Goal: Information Seeking & Learning: Get advice/opinions

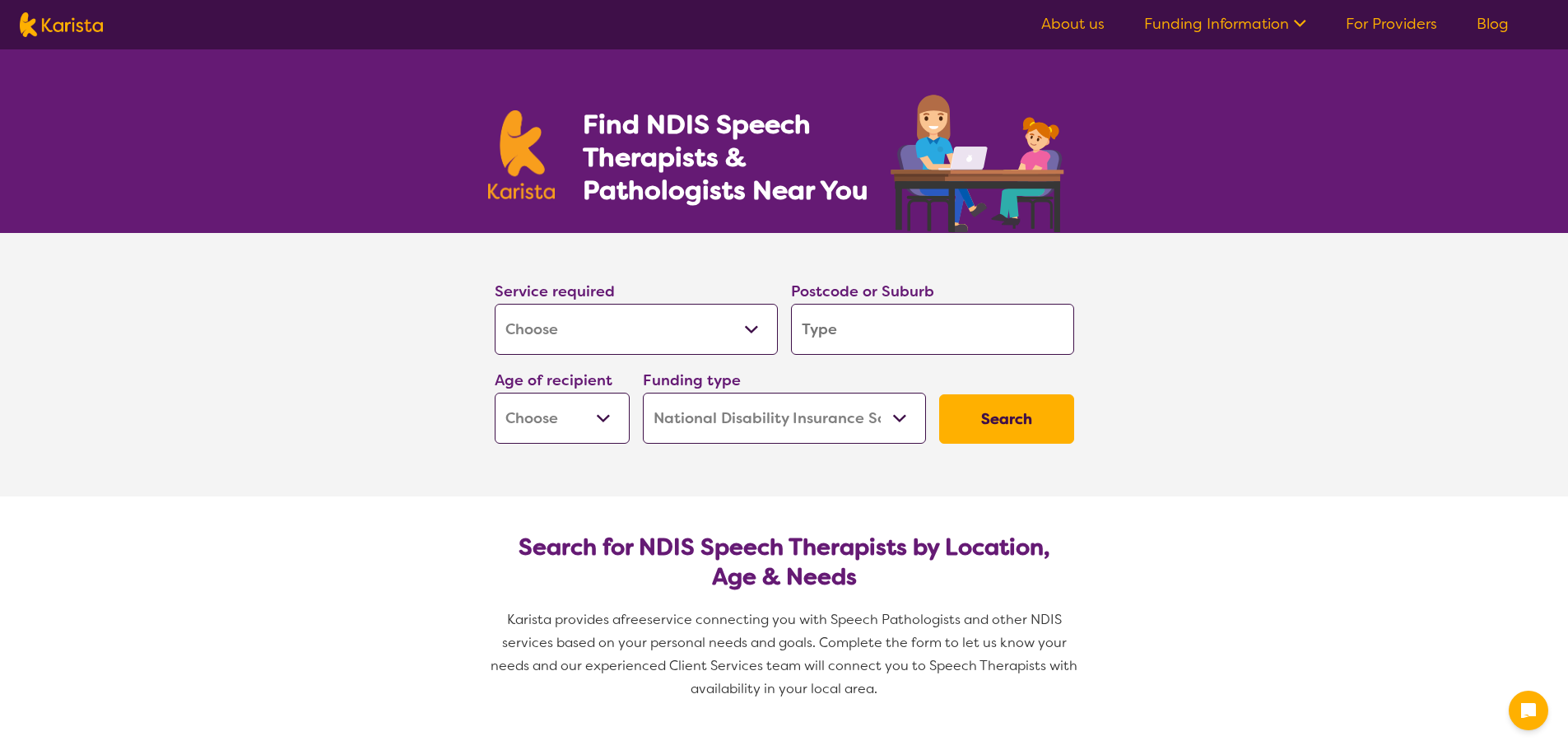
select select "[MEDICAL_DATA]"
select select "NDIS"
select select "[MEDICAL_DATA]"
select select "NDIS"
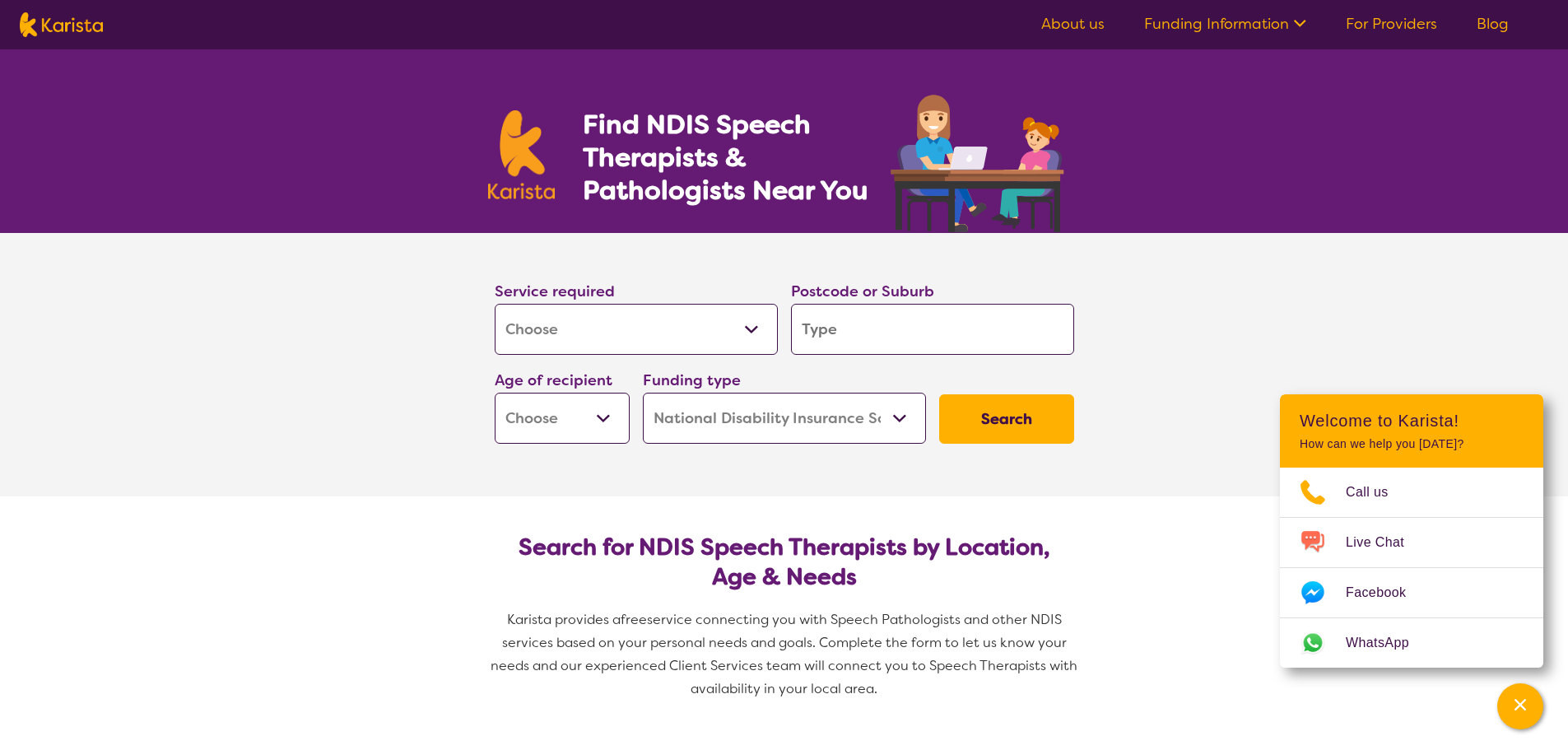
click at [888, 337] on input "search" at bounding box center [932, 329] width 283 height 51
type input "3"
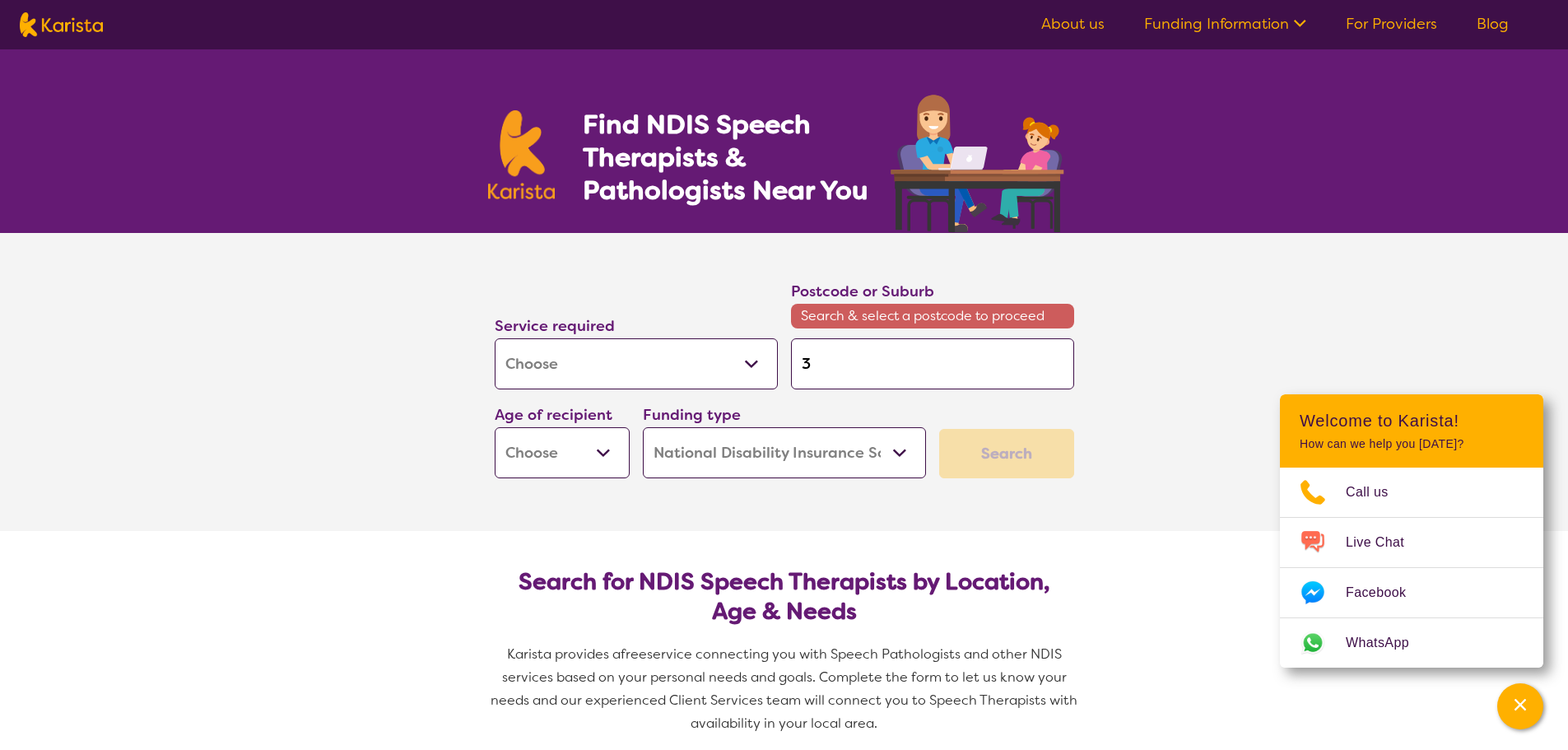
type input "31"
type input "312"
type input "3126"
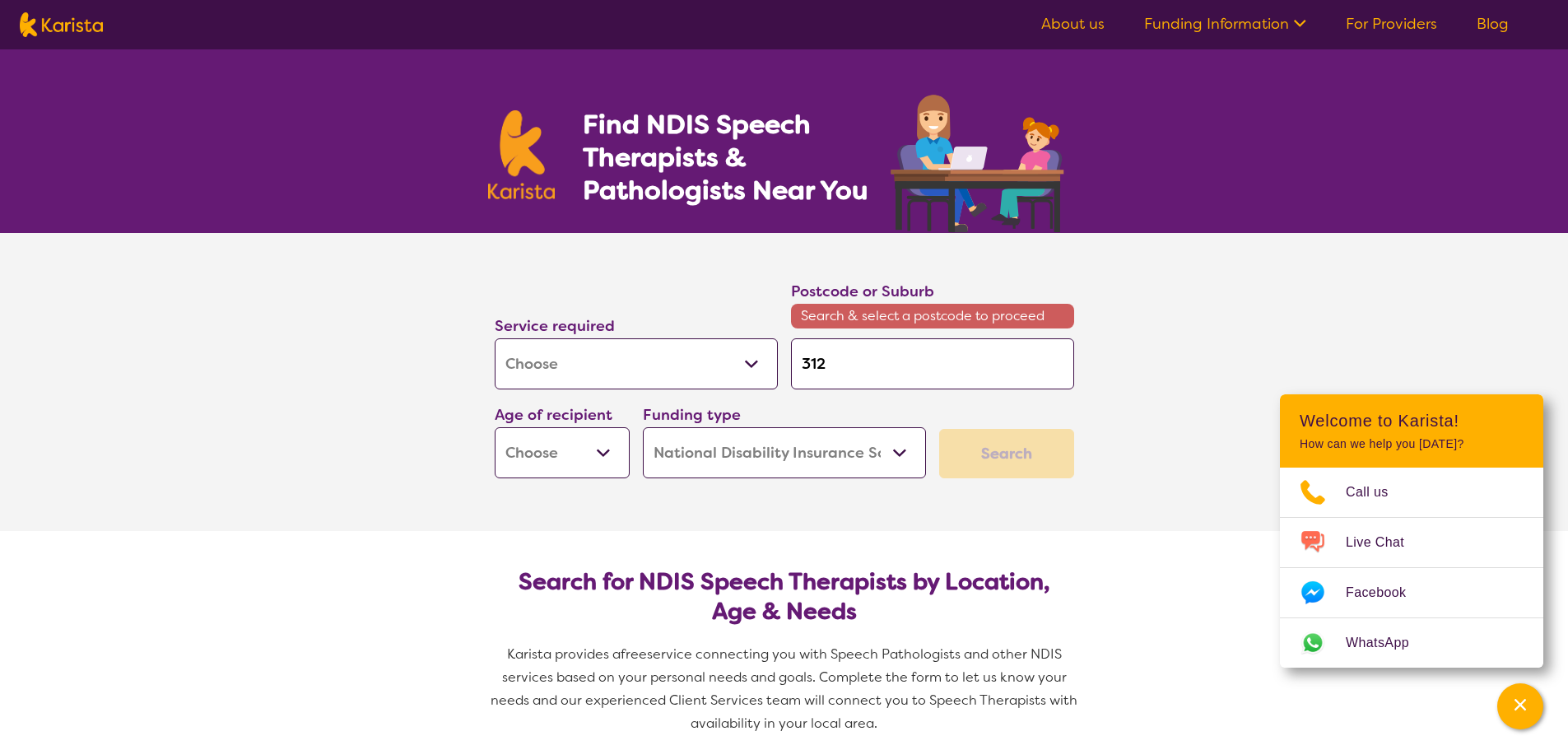
type input "3126"
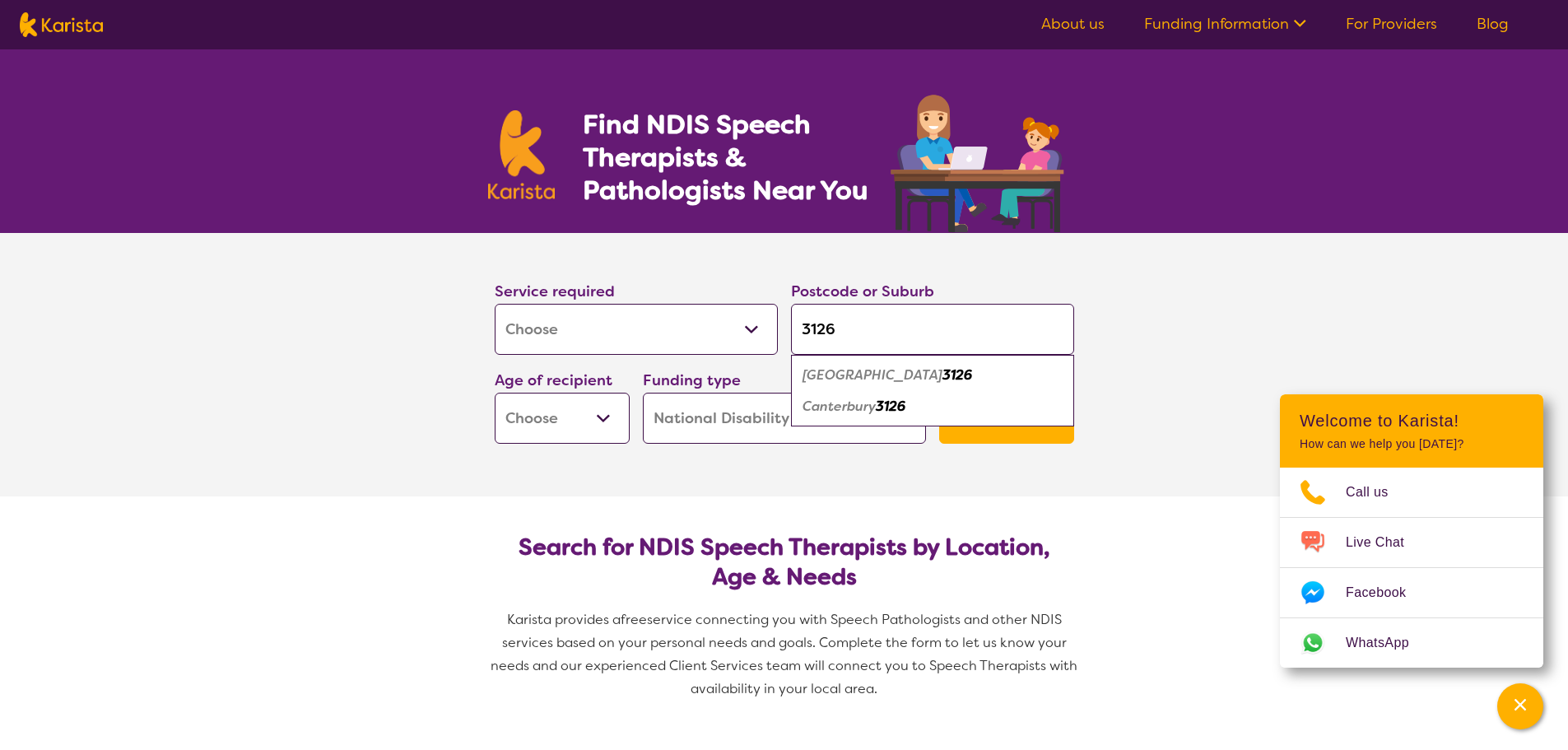
type input "3126"
click at [882, 405] on em "3126" at bounding box center [891, 406] width 30 height 18
click at [607, 426] on select "Early Childhood - 0 to 9 Child - 10 to 11 Adolescent - 12 to 17 Adult - 18 to 6…" at bounding box center [562, 418] width 135 height 51
select select "AS"
click at [495, 392] on select "Early Childhood - 0 to 9 Child - 10 to 11 Adolescent - 12 to 17 Adult - 18 to 6…" at bounding box center [562, 418] width 135 height 51
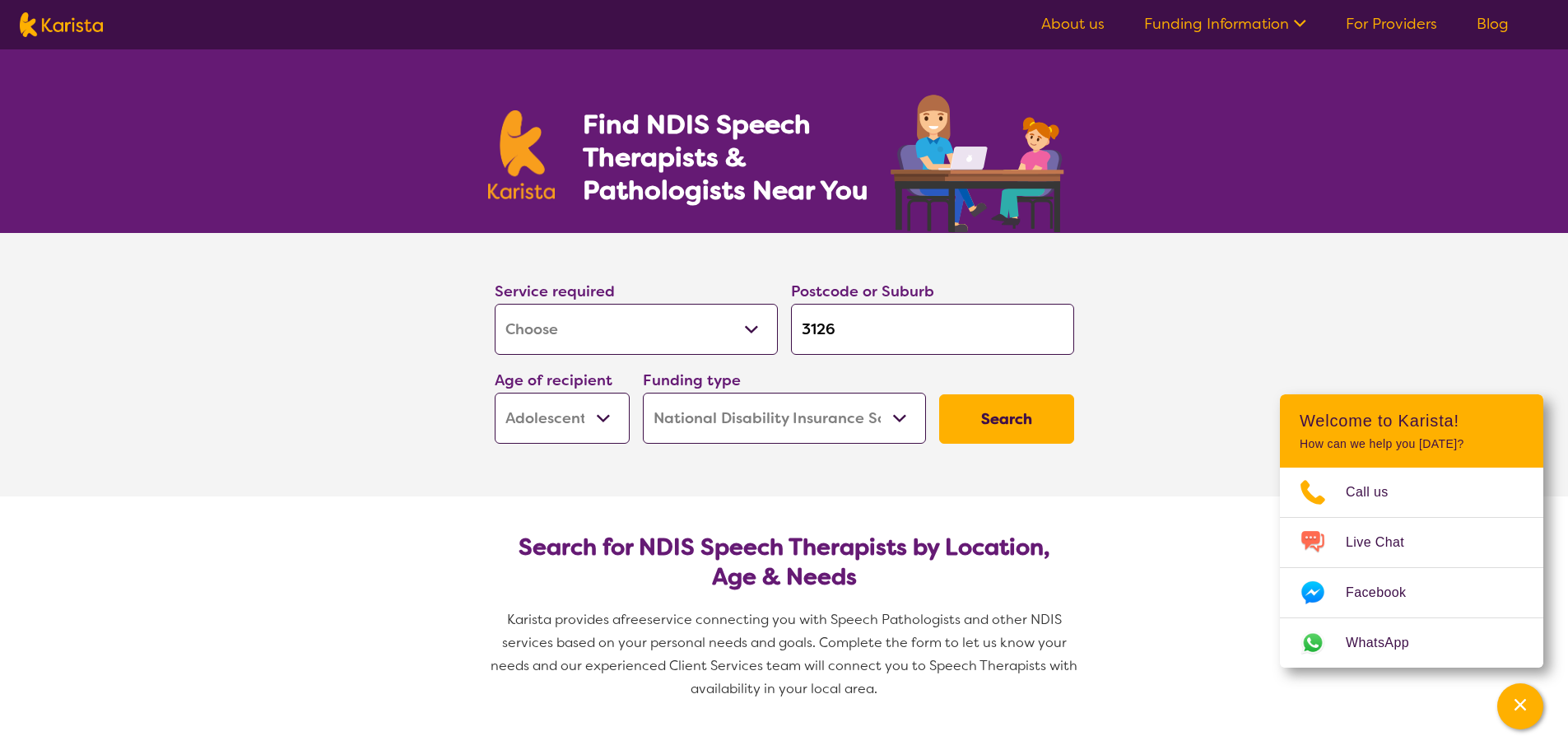
select select "AS"
click at [602, 413] on select "Early Childhood - 0 to 9 Child - 10 to 11 Adolescent - 12 to 17 Adult - 18 to 6…" at bounding box center [562, 418] width 135 height 51
select select "CH"
click at [495, 392] on select "Early Childhood - 0 to 9 Child - 10 to 11 Adolescent - 12 to 17 Adult - 18 to 6…" at bounding box center [562, 418] width 135 height 51
select select "CH"
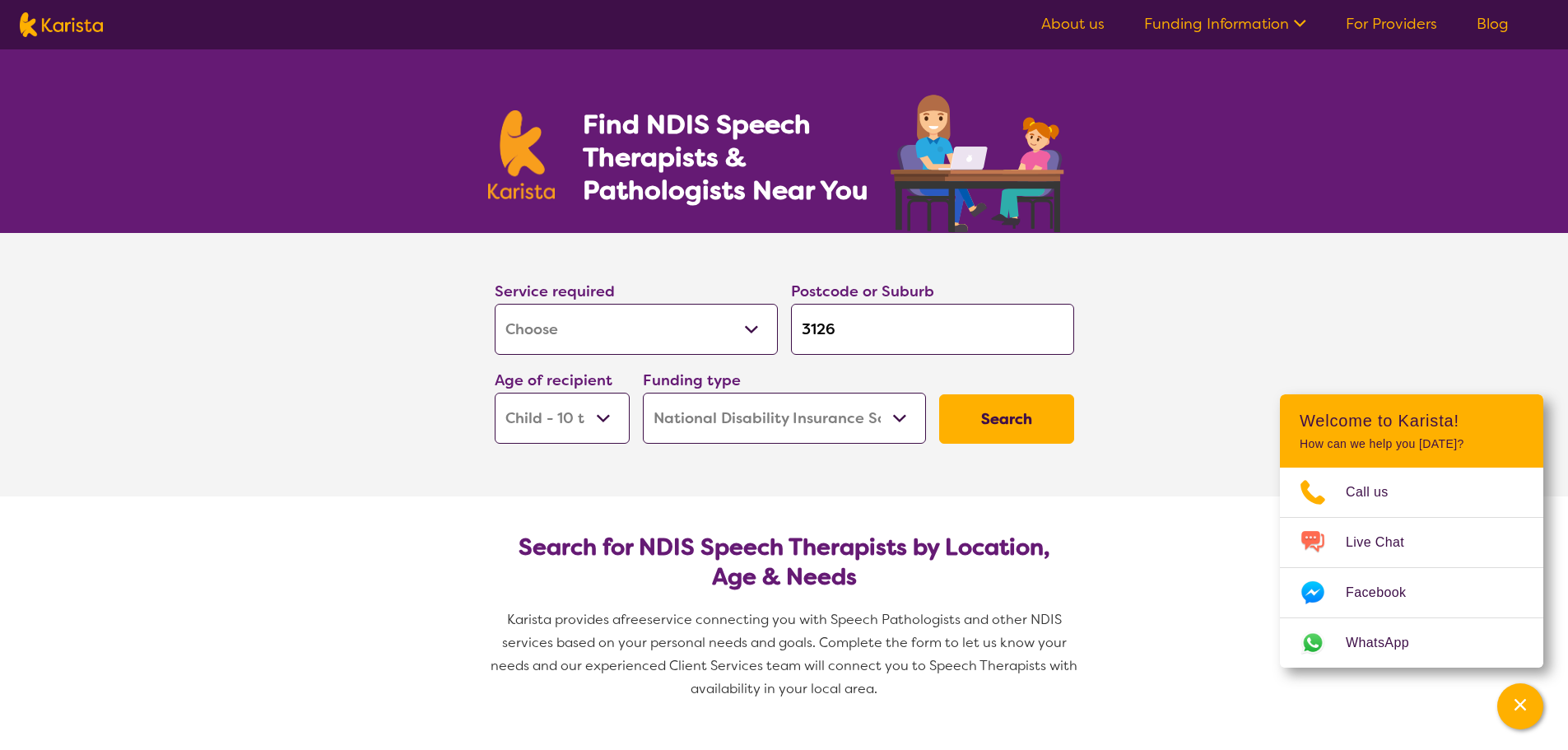
click at [802, 412] on select "Home Care Package (HCP) National Disability Insurance Scheme (NDIS) I don't know" at bounding box center [785, 418] width 283 height 51
click at [643, 392] on select "Home Care Package (HCP) National Disability Insurance Scheme (NDIS) I don't know" at bounding box center [785, 418] width 283 height 51
click at [1028, 431] on button "Search" at bounding box center [1006, 418] width 135 height 49
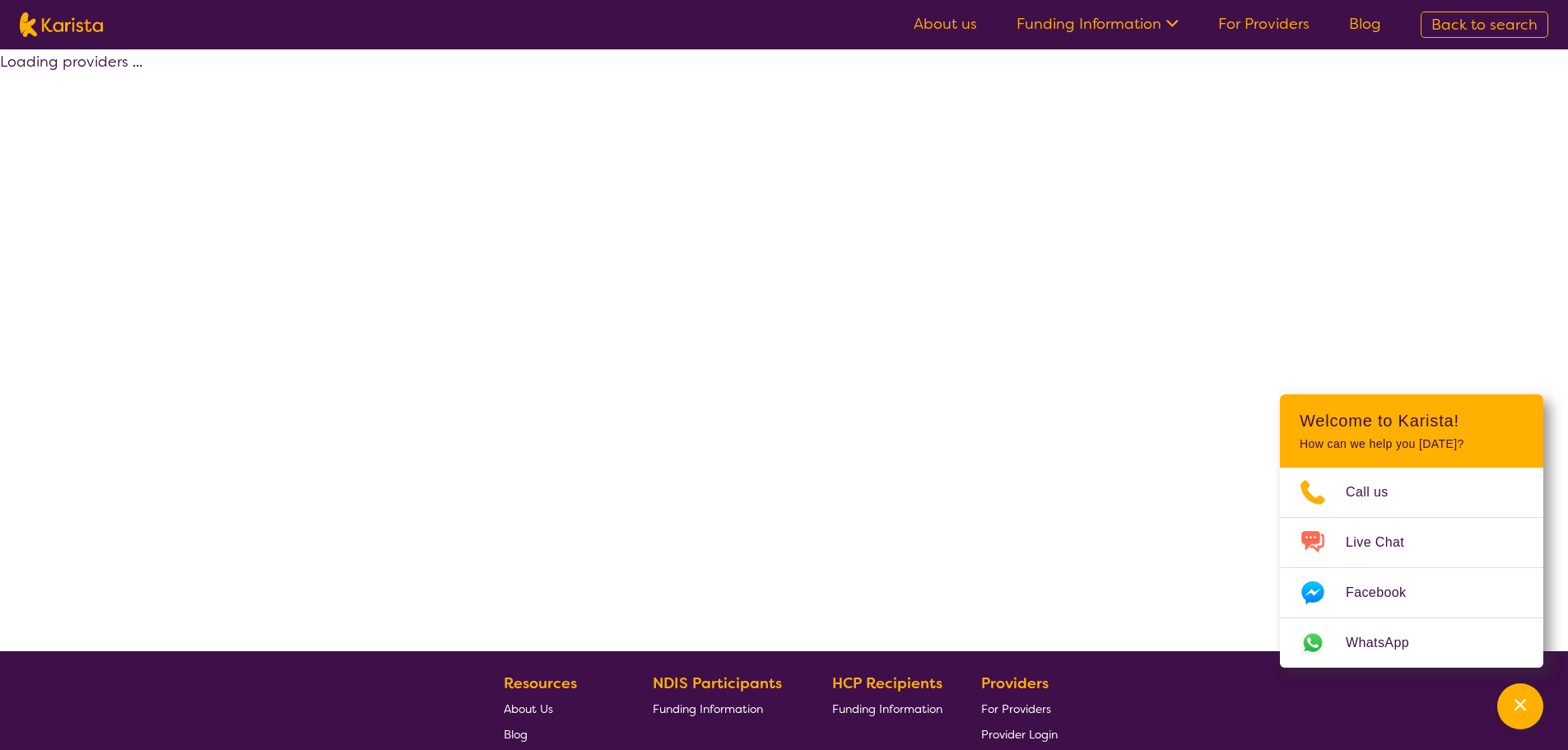
select select "by_score"
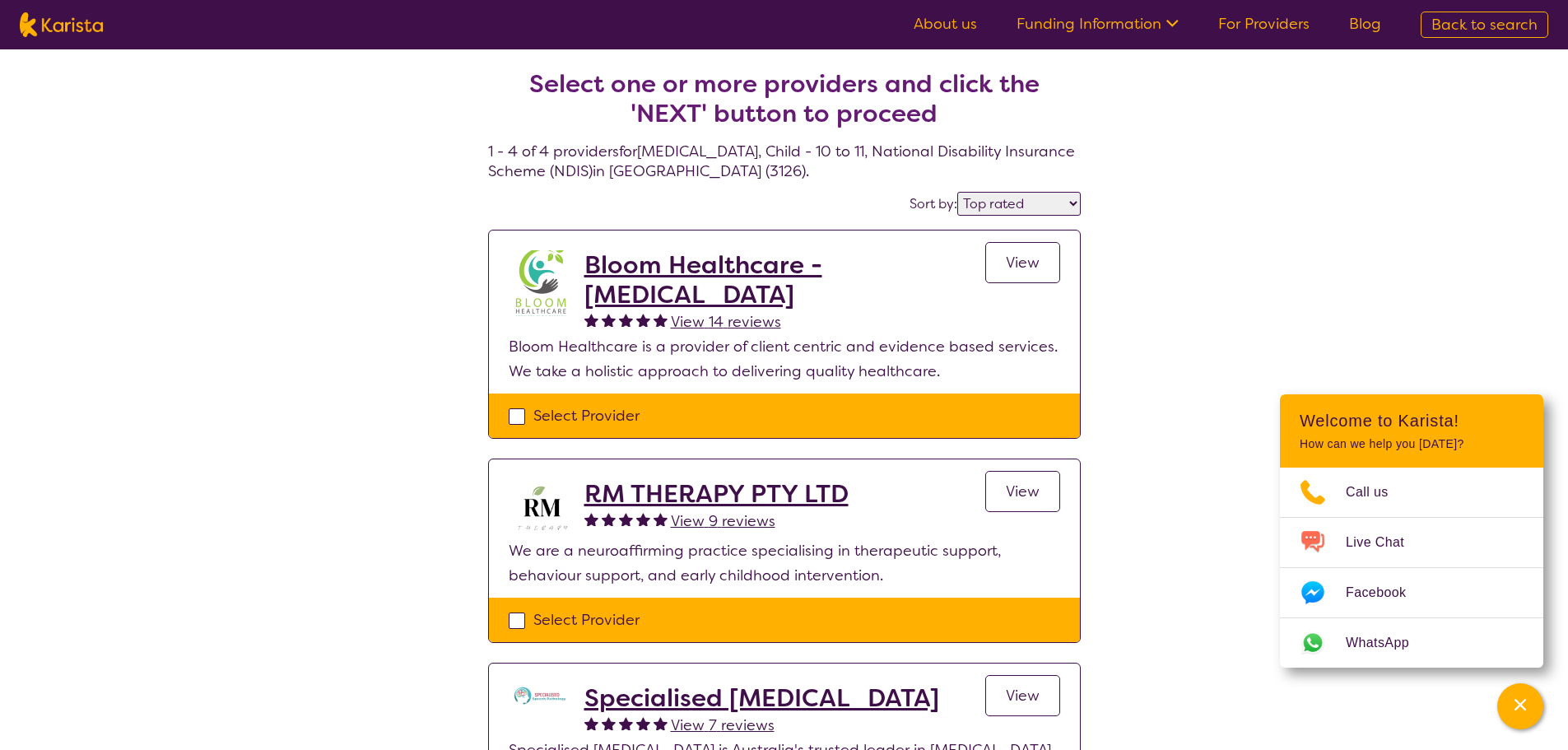
select select "[MEDICAL_DATA]"
select select "CH"
select select "NDIS"
select select "[MEDICAL_DATA]"
select select "CH"
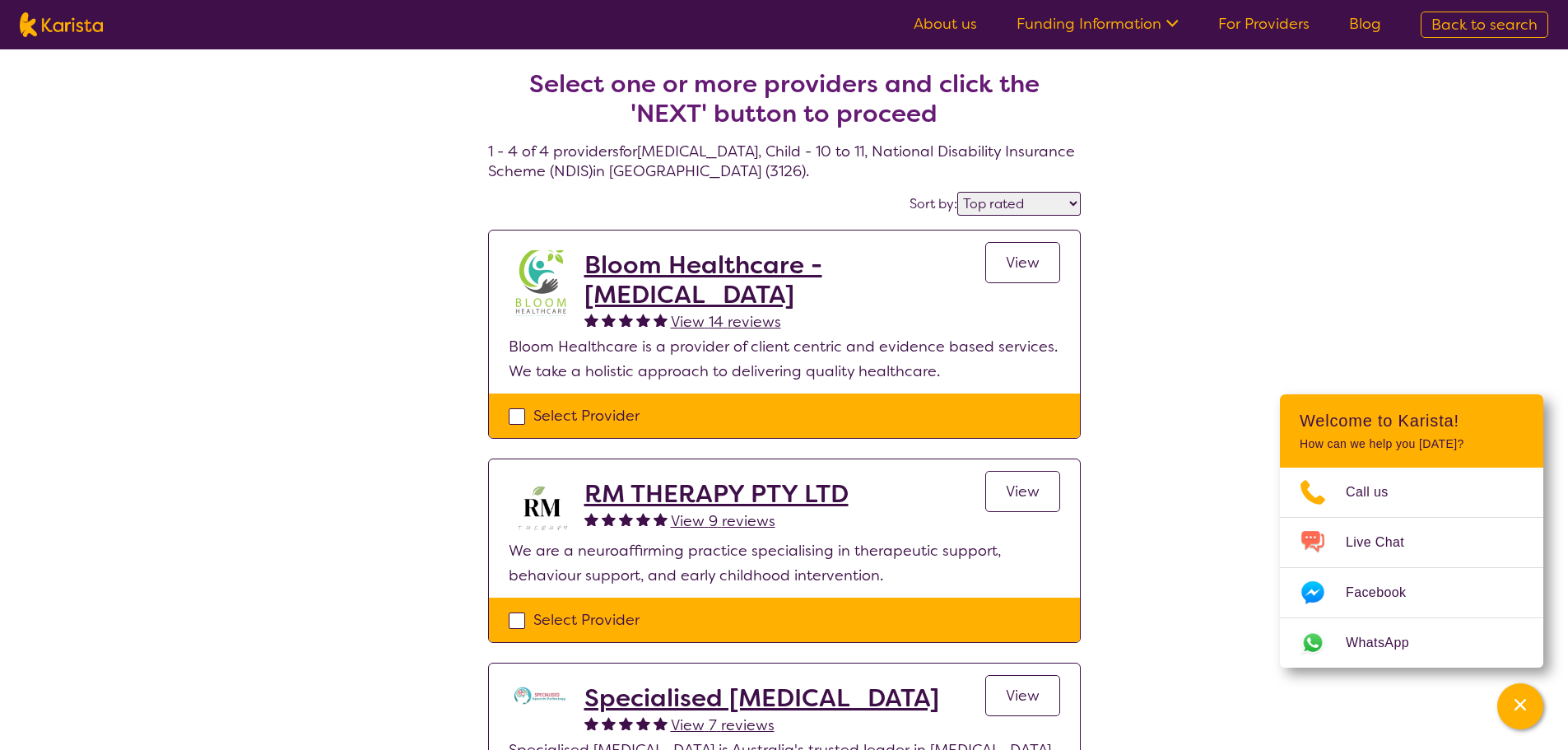
select select "NDIS"
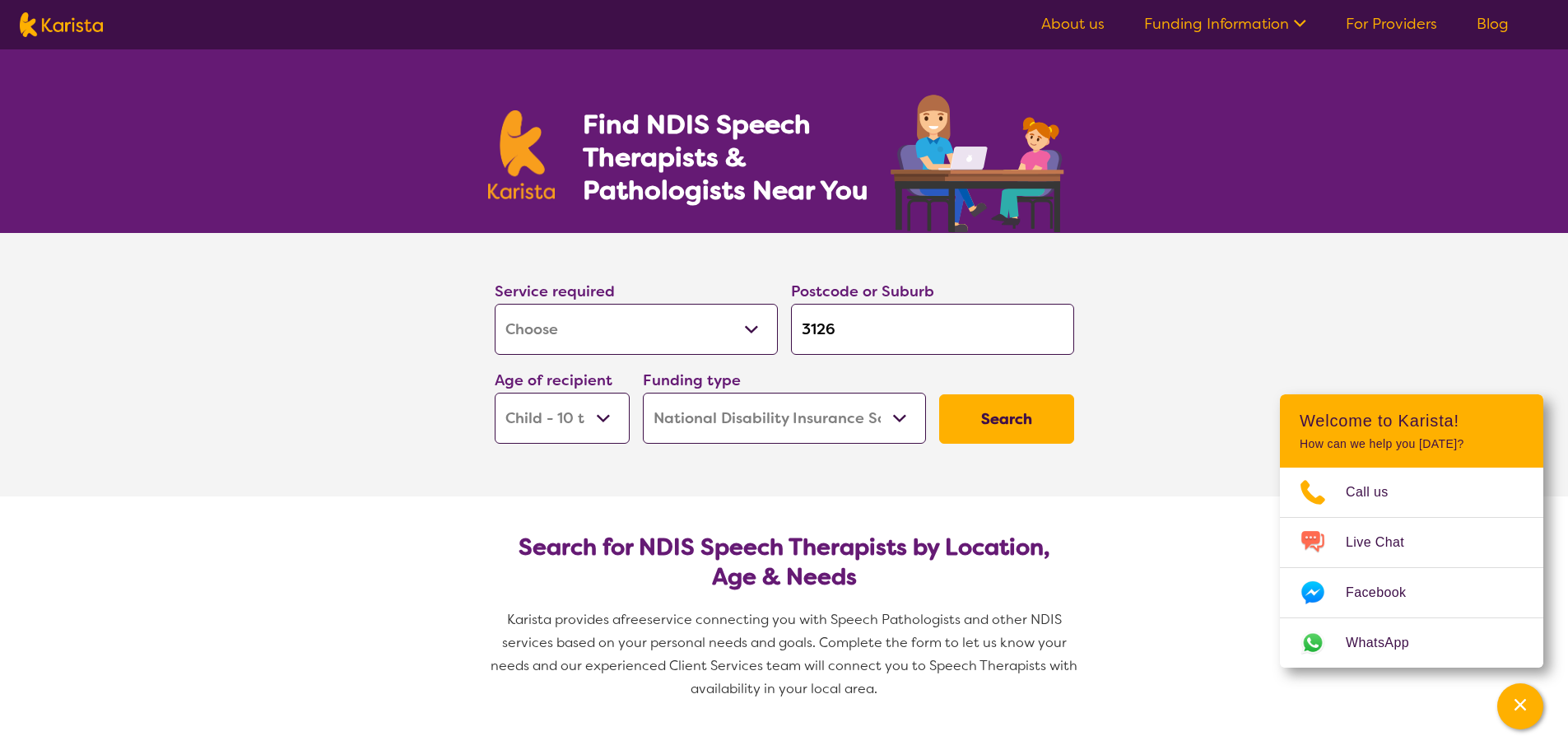
click at [743, 337] on select "Allied Health Assistant Assessment (ADHD or Autism) Behaviour support Counselli…" at bounding box center [637, 329] width 283 height 51
select select "[MEDICAL_DATA]"
click at [495, 304] on select "Allied Health Assistant Assessment (ADHD or Autism) Behaviour support Counselli…" at bounding box center [637, 329] width 283 height 51
select select "[MEDICAL_DATA]"
click at [1046, 408] on button "Search" at bounding box center [1006, 418] width 135 height 49
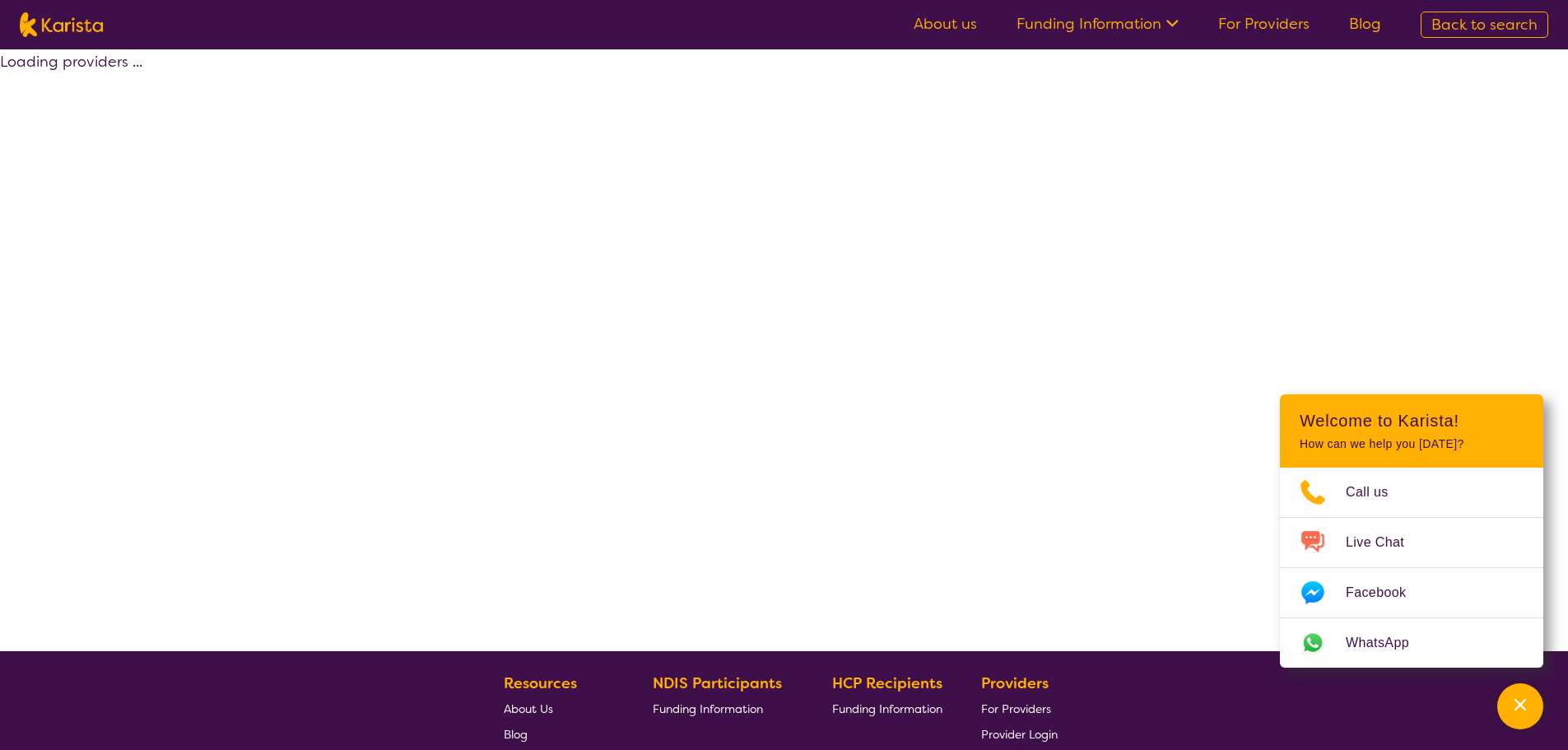
select select "by_score"
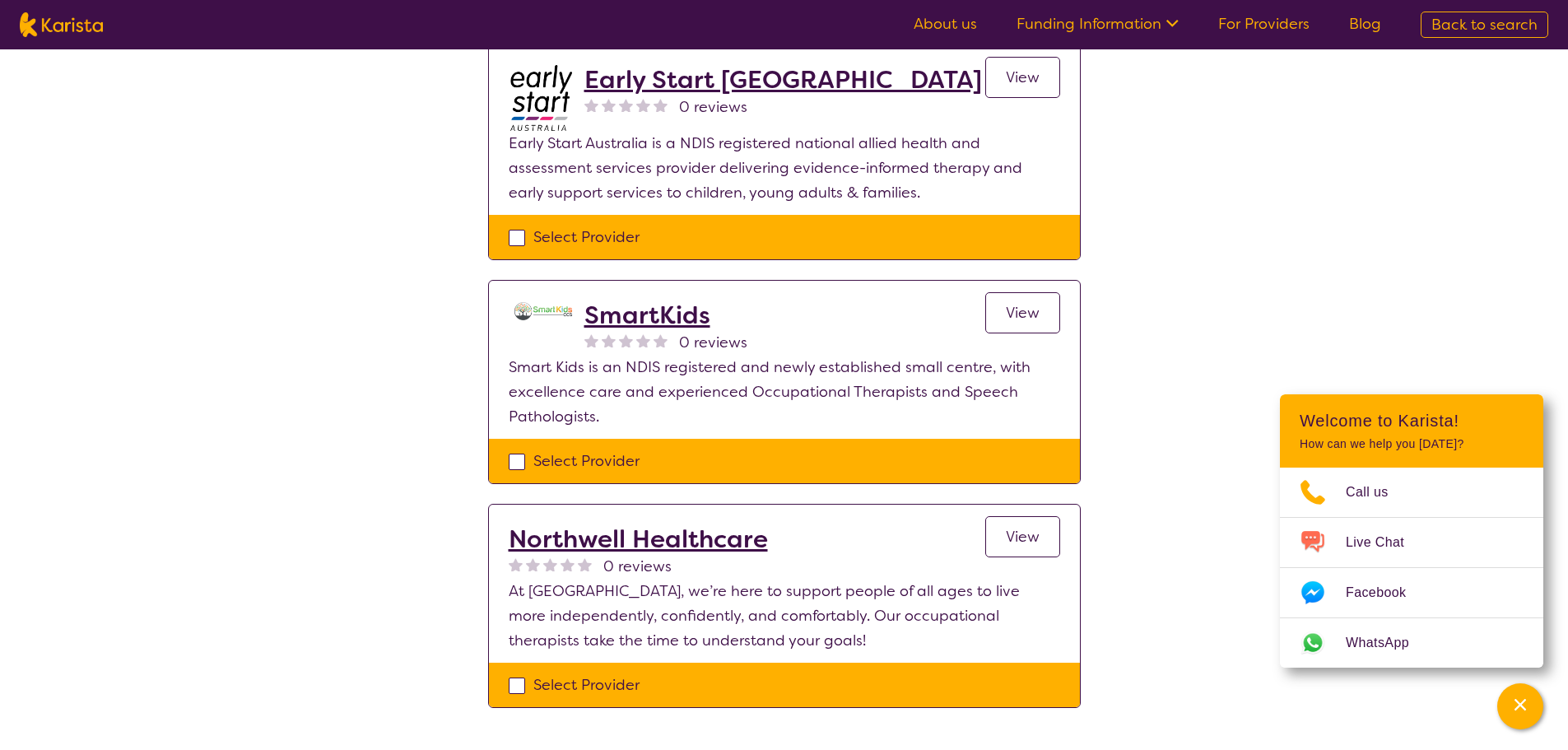
scroll to position [1811, 0]
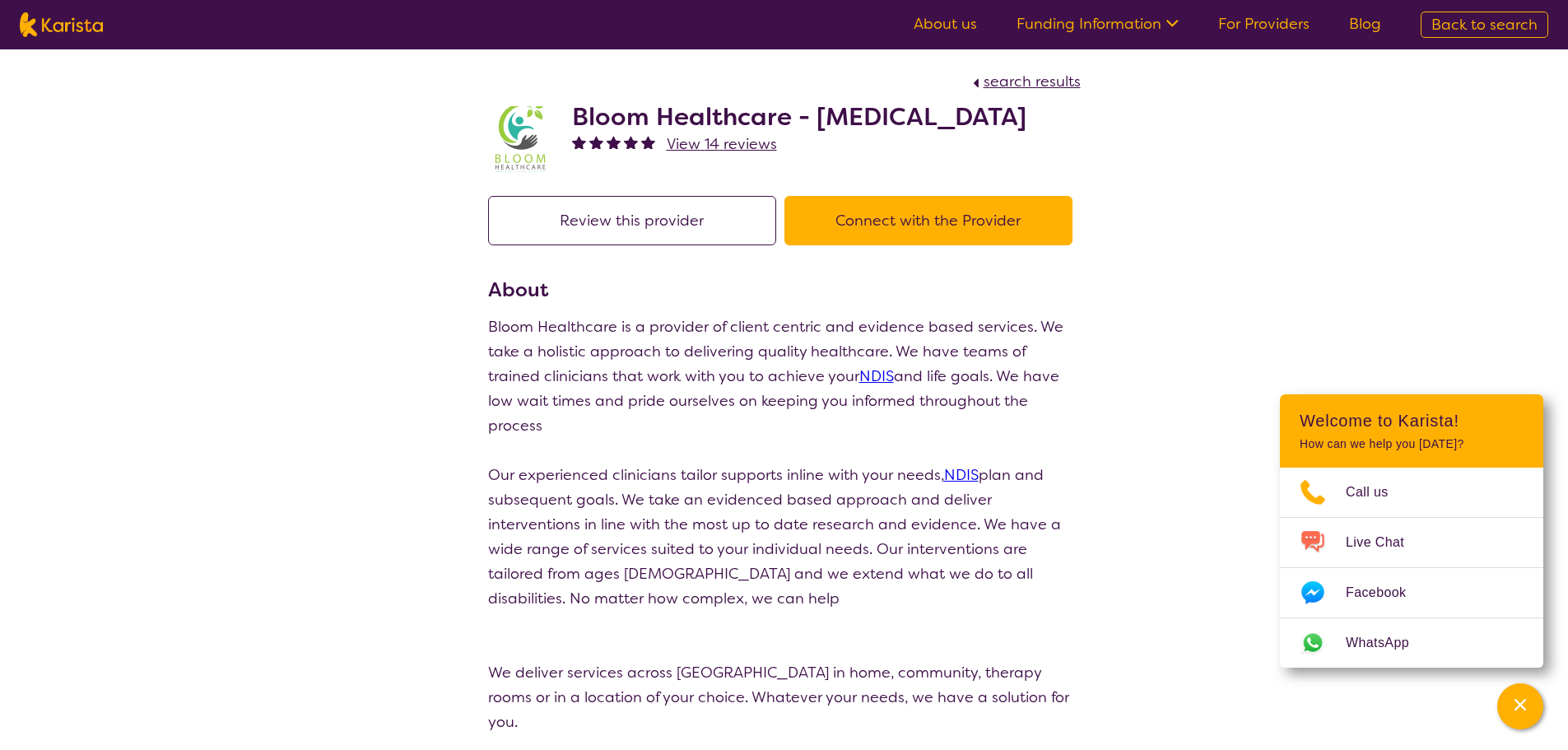
click at [533, 142] on img at bounding box center [521, 138] width 66 height 66
click at [710, 102] on h2 "Bloom Healthcare - [MEDICAL_DATA]" at bounding box center [799, 118] width 454 height 30
click at [872, 219] on button "Connect with the Provider" at bounding box center [928, 220] width 288 height 49
drag, startPoint x: 569, startPoint y: 112, endPoint x: 791, endPoint y: 127, distance: 222.5
click at [791, 127] on div "Bloom Healthcare - Speech Therapy View 14 reviews" at bounding box center [784, 135] width 592 height 82
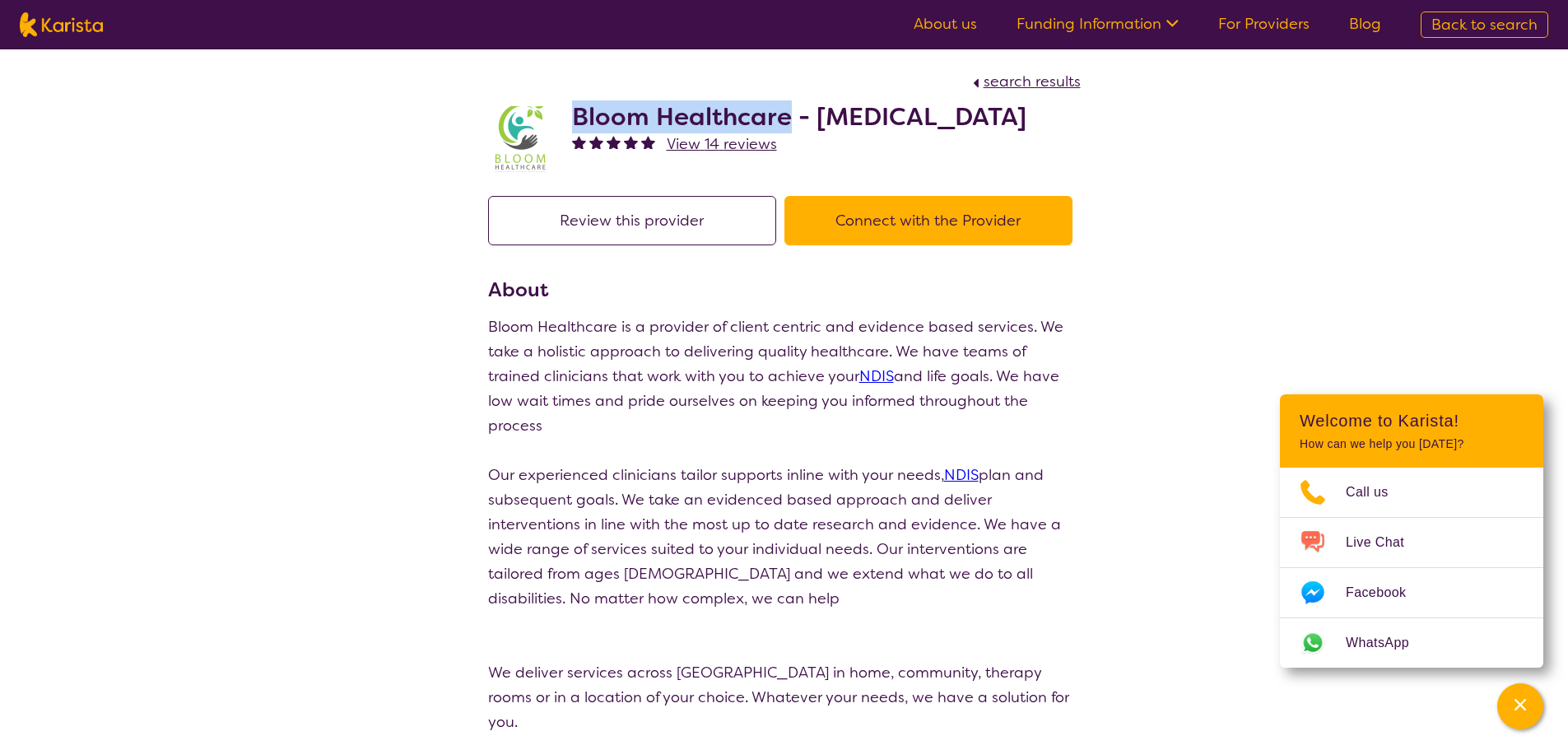
copy h2 "Bloom Healthcare"
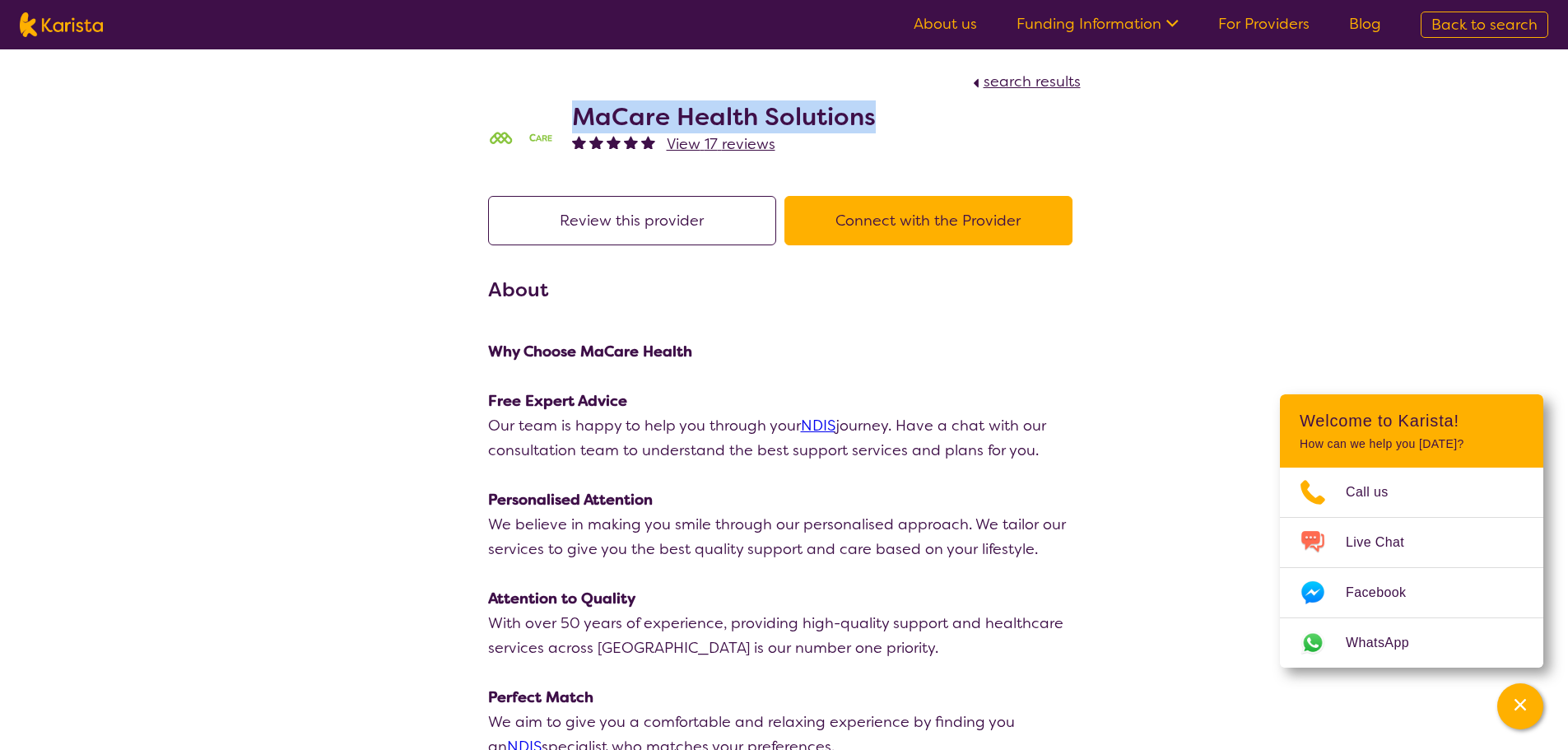
drag, startPoint x: 579, startPoint y: 112, endPoint x: 893, endPoint y: 108, distance: 314.0
click at [893, 108] on div "MaCare Health Solutions View 17 reviews" at bounding box center [784, 135] width 592 height 82
copy h2 "MaCare Health Solutions"
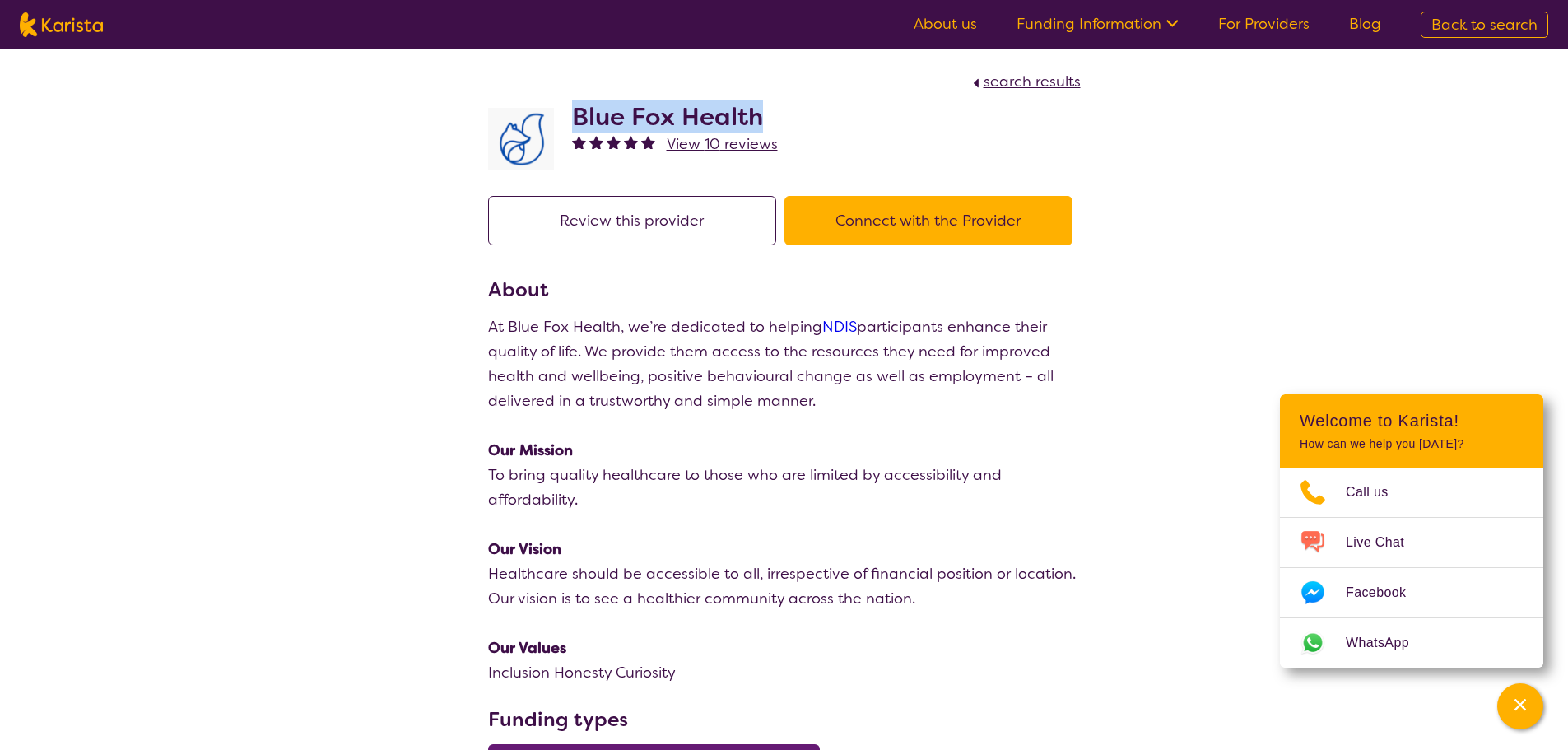
drag, startPoint x: 579, startPoint y: 115, endPoint x: 765, endPoint y: 113, distance: 186.0
click at [765, 113] on h2 "Blue Fox Health" at bounding box center [675, 118] width 206 height 30
copy h2 "Blue Fox Health"
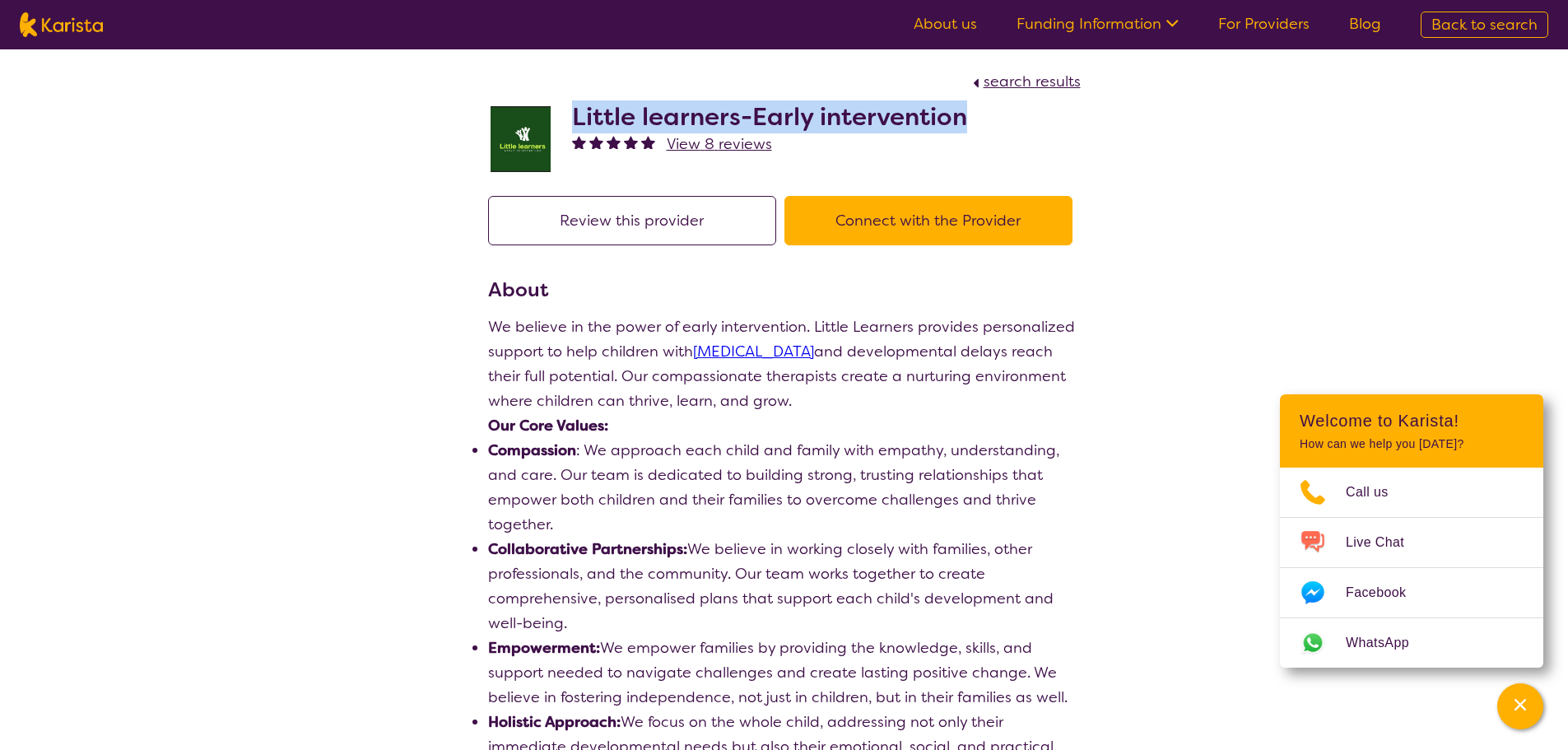
drag, startPoint x: 569, startPoint y: 107, endPoint x: 971, endPoint y: 122, distance: 402.3
click at [971, 122] on div "Little learners-Early intervention View 8 reviews" at bounding box center [784, 135] width 592 height 82
copy h2 "Little learners-Early intervention"
